Goal: Information Seeking & Learning: Find specific page/section

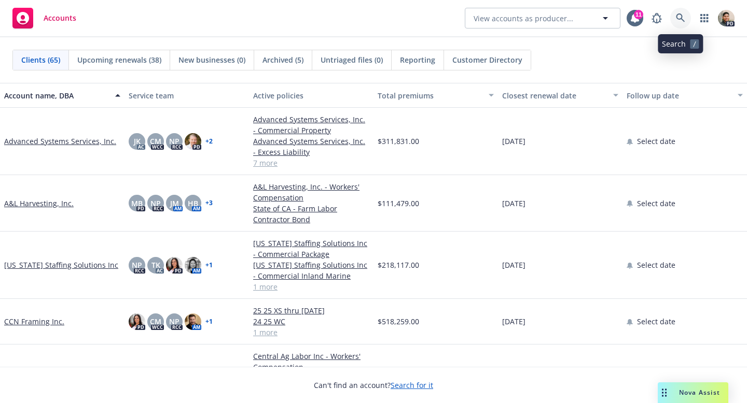
click at [679, 14] on icon at bounding box center [680, 17] width 9 height 9
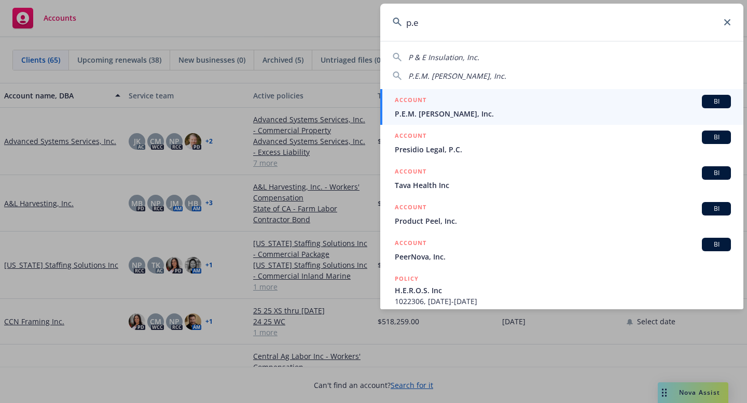
type input "p.e"
